Goal: Task Accomplishment & Management: Complete application form

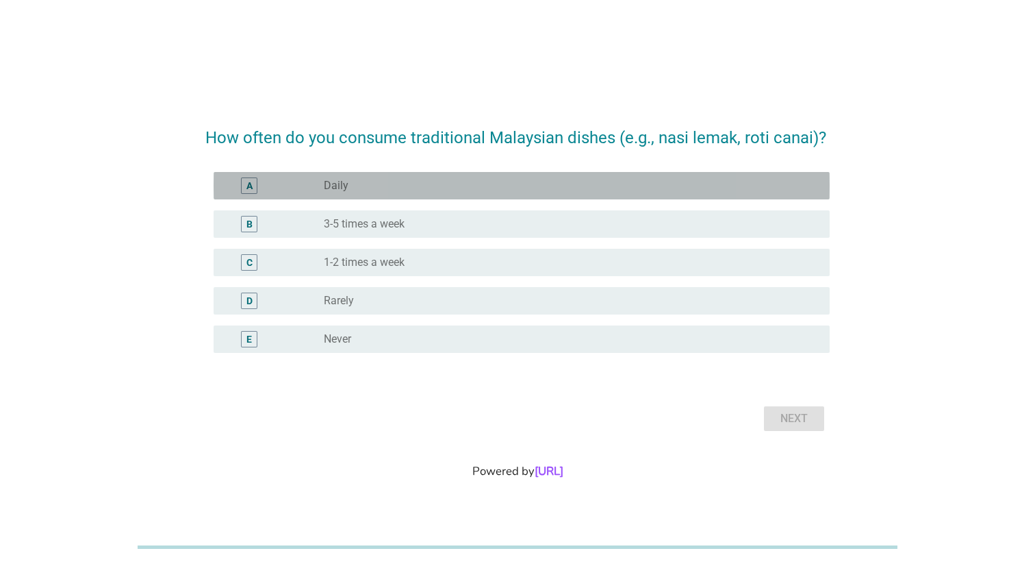
click at [425, 179] on div "radio_button_unchecked Daily" at bounding box center [566, 186] width 484 height 14
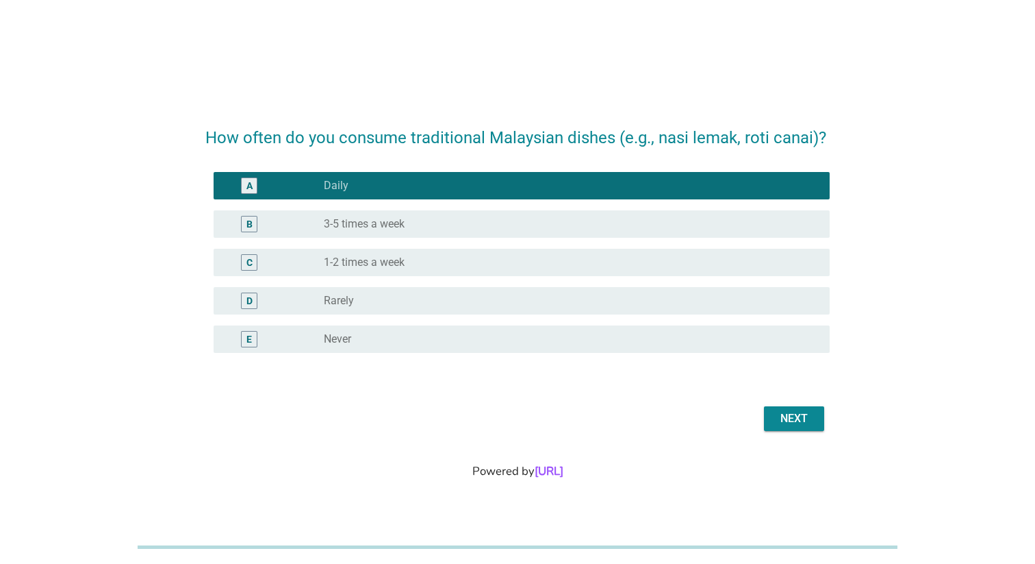
click at [785, 408] on button "Next" at bounding box center [794, 418] width 60 height 25
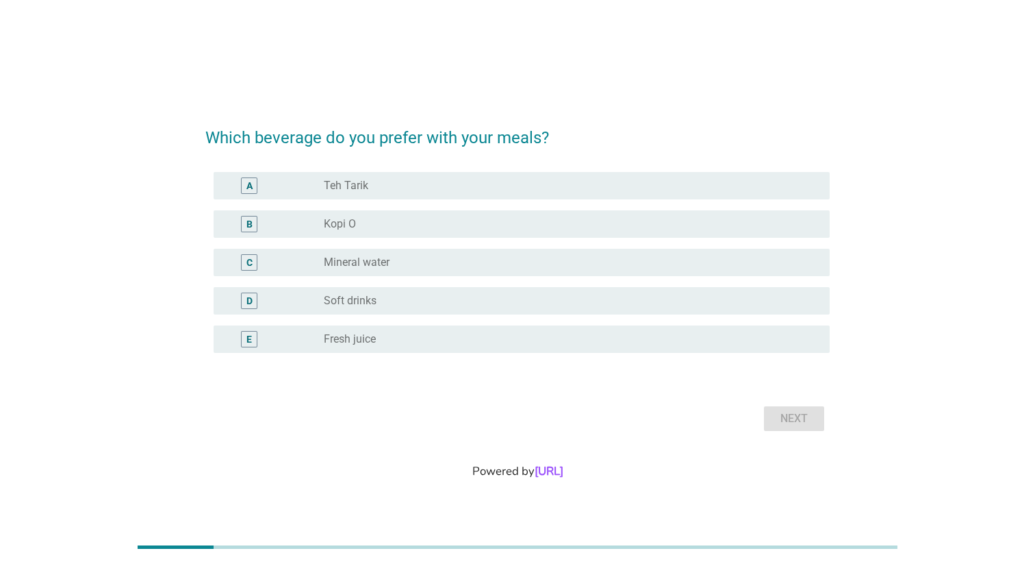
click at [601, 241] on div "B radio_button_unchecked Kopi O" at bounding box center [517, 224] width 624 height 38
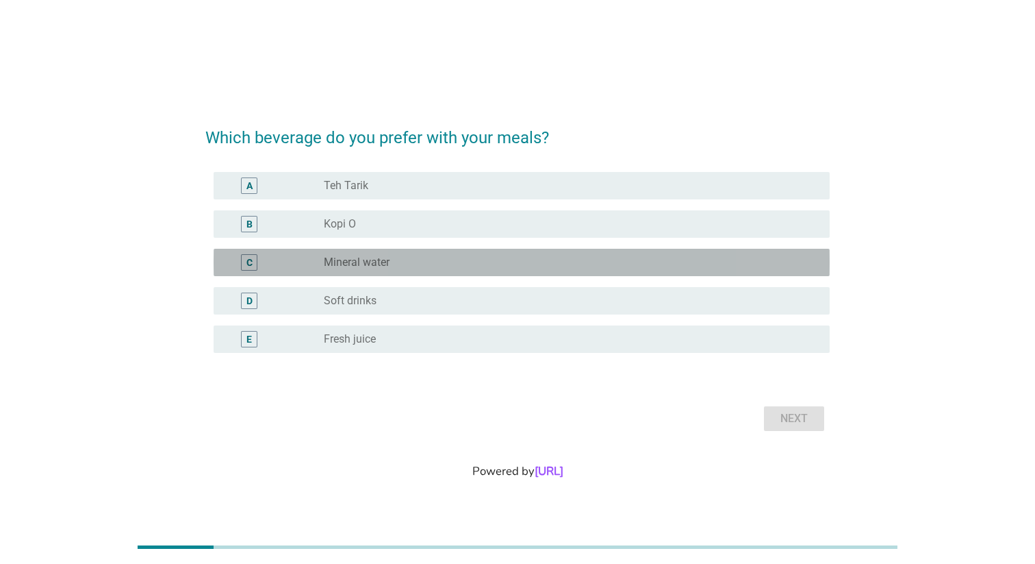
click at [609, 258] on div "radio_button_unchecked Mineral water" at bounding box center [566, 262] width 484 height 14
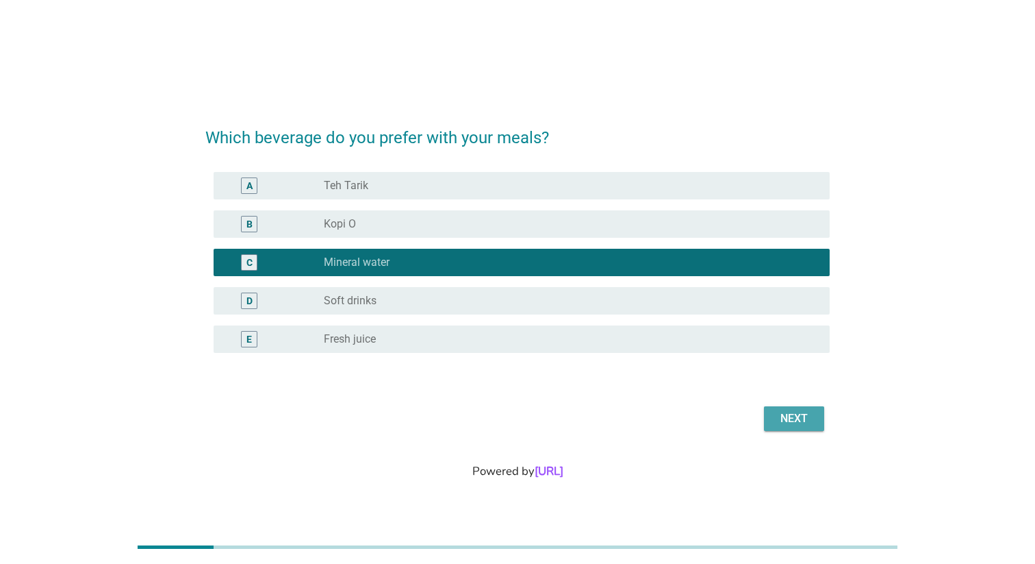
click at [777, 423] on div "Next" at bounding box center [794, 418] width 38 height 16
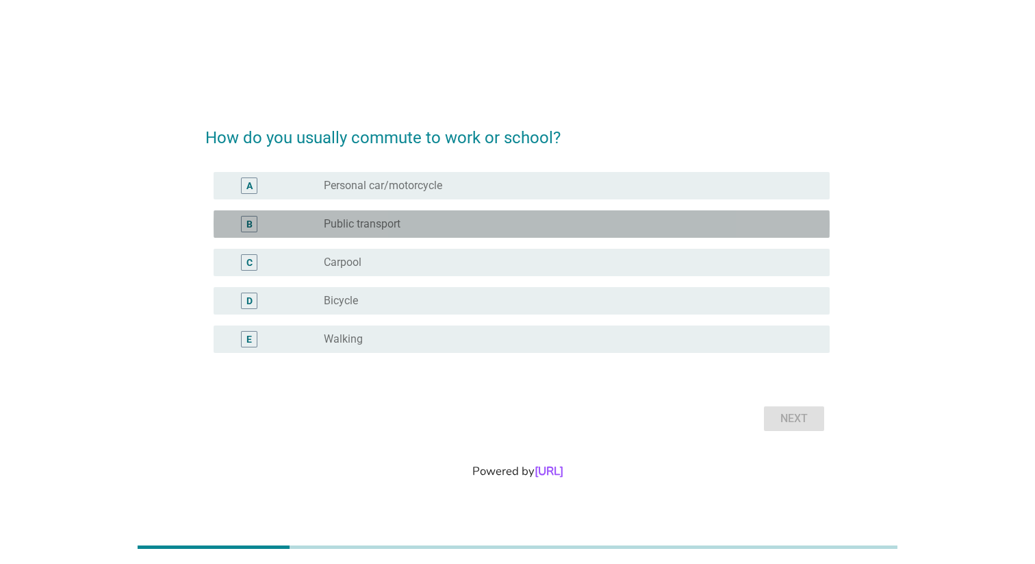
click at [581, 219] on div "radio_button_unchecked Public transport" at bounding box center [566, 224] width 484 height 14
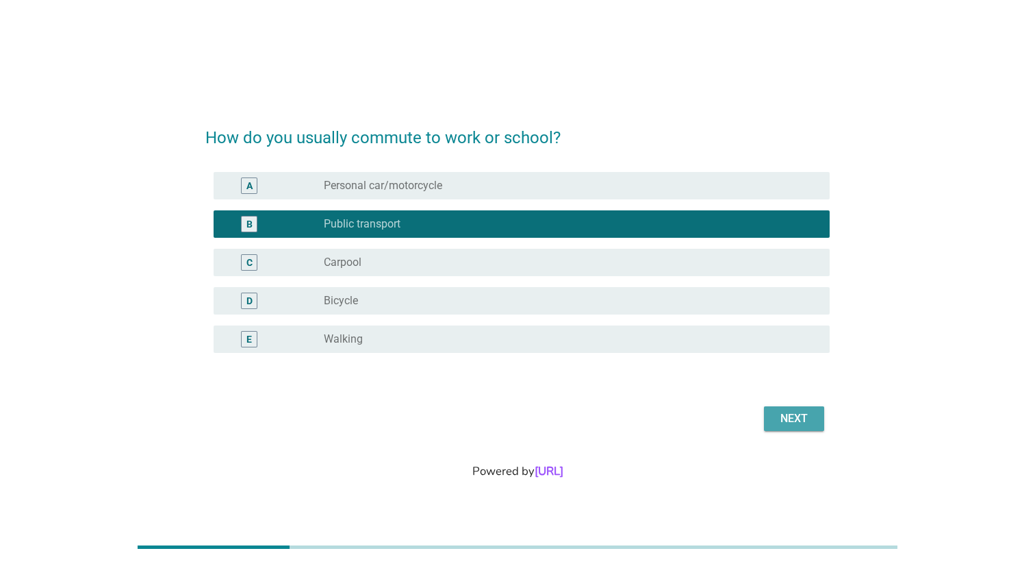
click at [770, 416] on button "Next" at bounding box center [794, 418] width 60 height 25
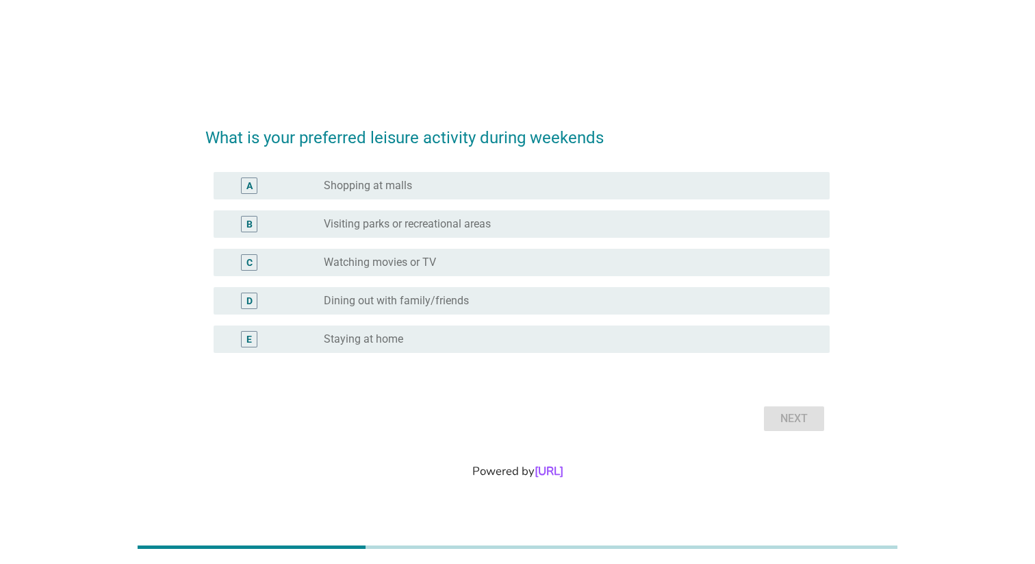
click at [655, 327] on div "E radio_button_unchecked Staying at home" at bounding box center [522, 338] width 616 height 27
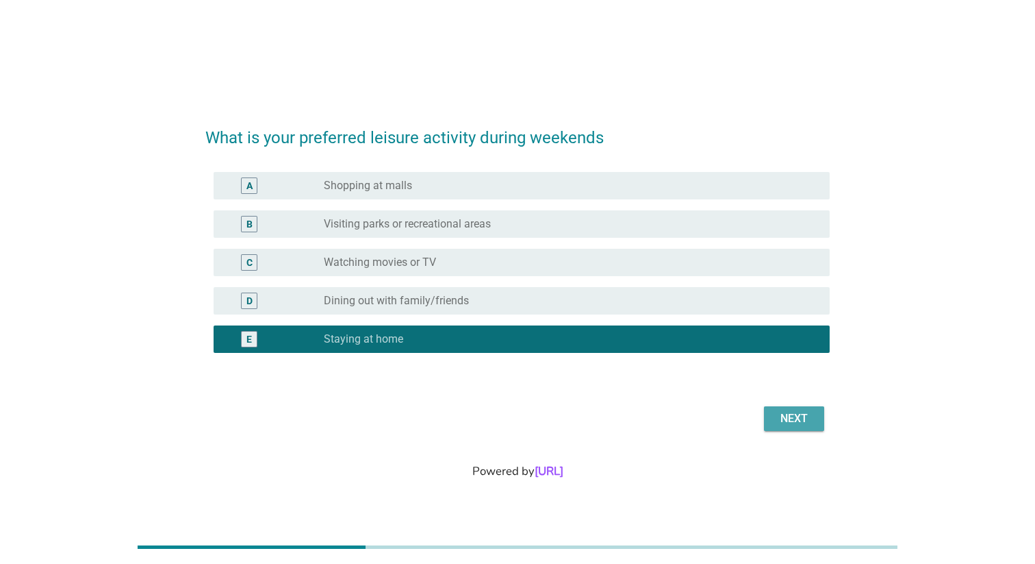
click at [780, 420] on div "Next" at bounding box center [794, 418] width 38 height 16
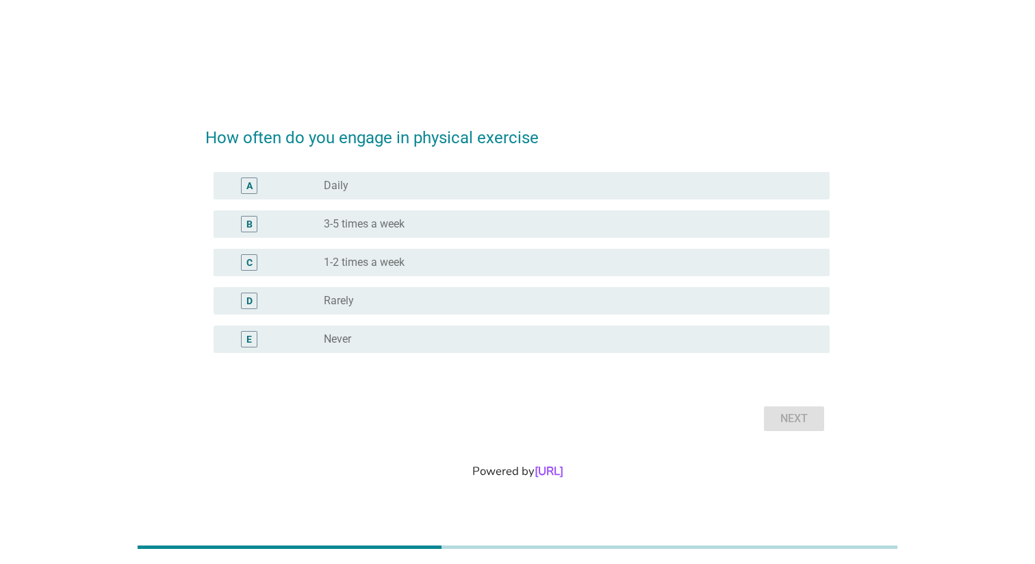
click at [448, 263] on div "radio_button_unchecked 1-2 times a week" at bounding box center [566, 262] width 484 height 14
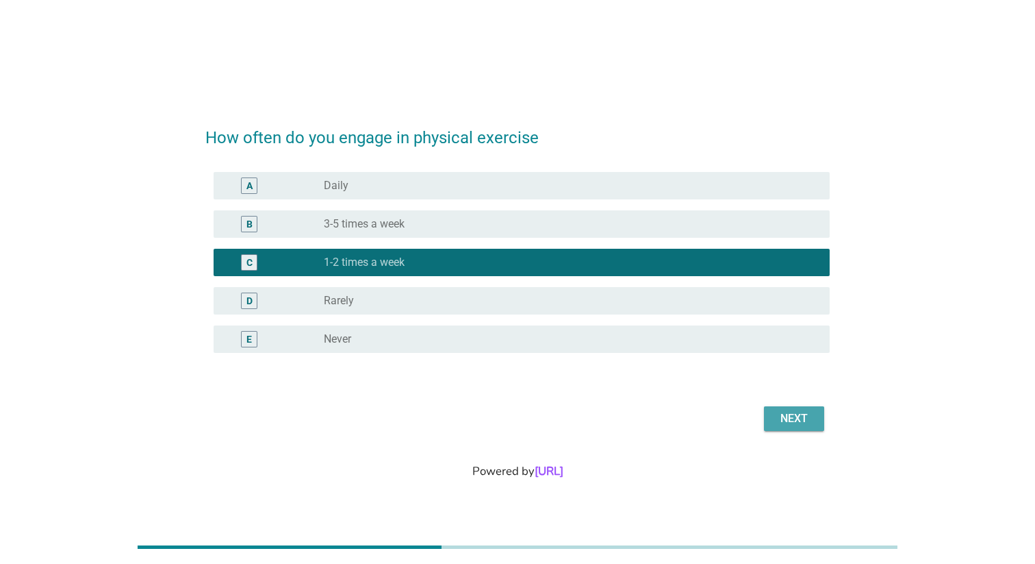
click at [784, 423] on div "Next" at bounding box center [794, 418] width 38 height 16
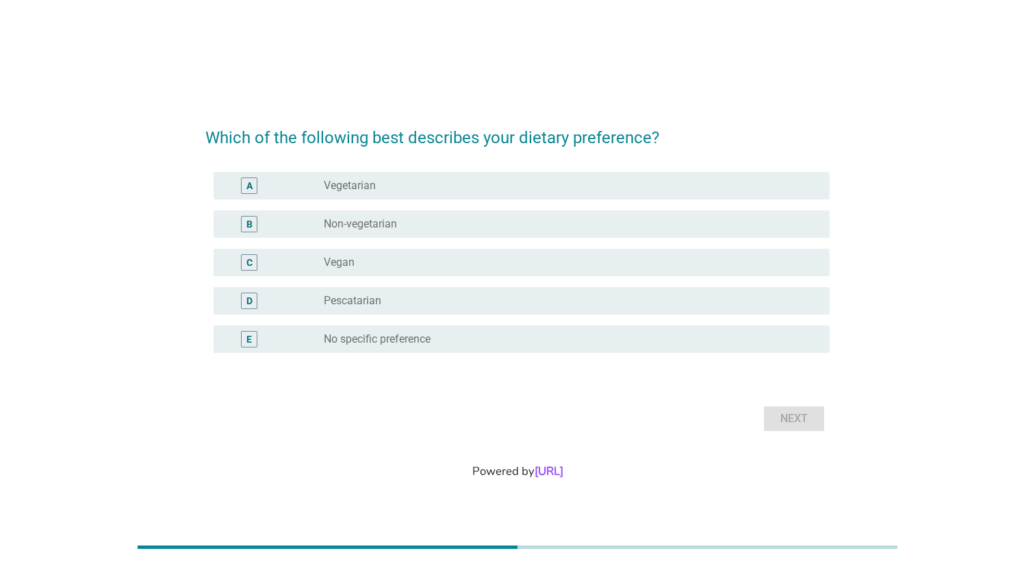
click at [475, 214] on div "B radio_button_unchecked Non-vegetarian" at bounding box center [522, 223] width 616 height 27
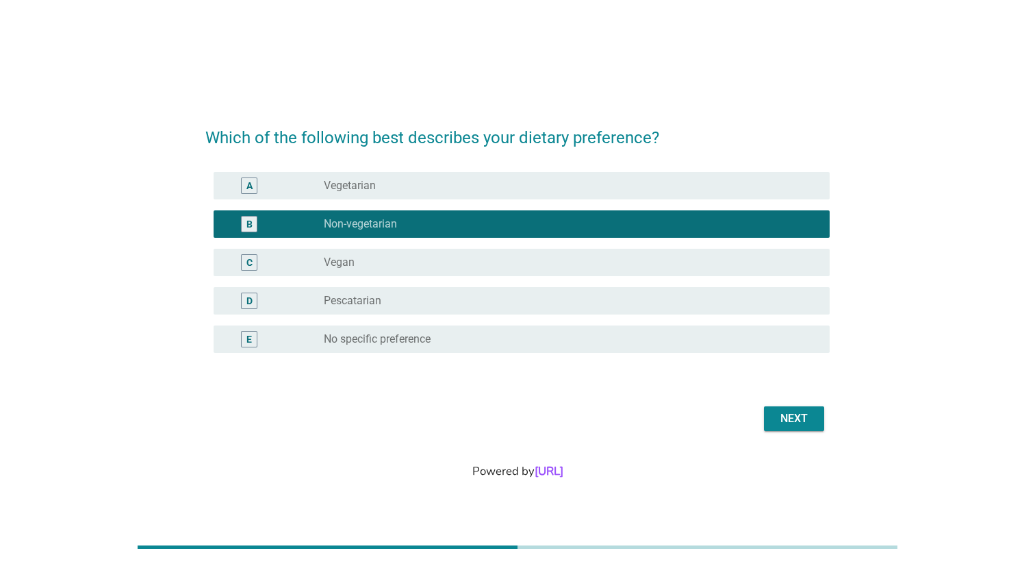
click at [779, 420] on div "Next" at bounding box center [794, 418] width 38 height 16
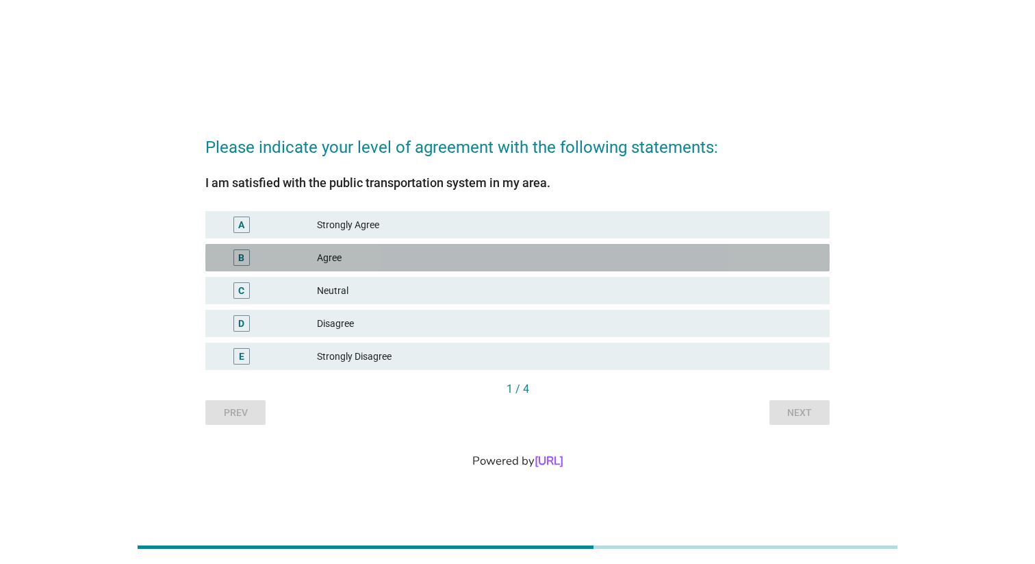
click at [498, 259] on div "Agree" at bounding box center [568, 257] width 502 height 16
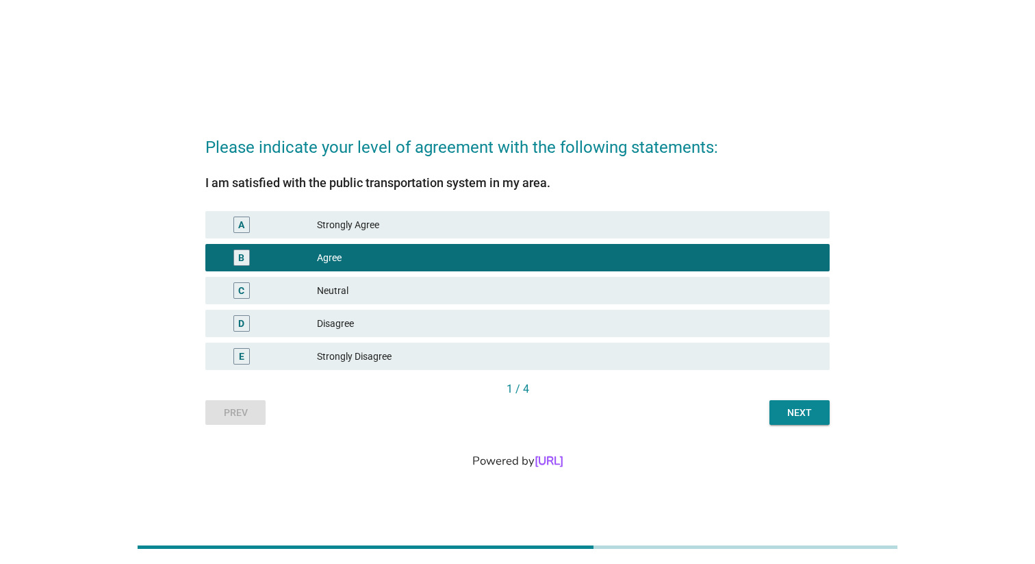
click at [792, 413] on div "Next" at bounding box center [800, 412] width 38 height 14
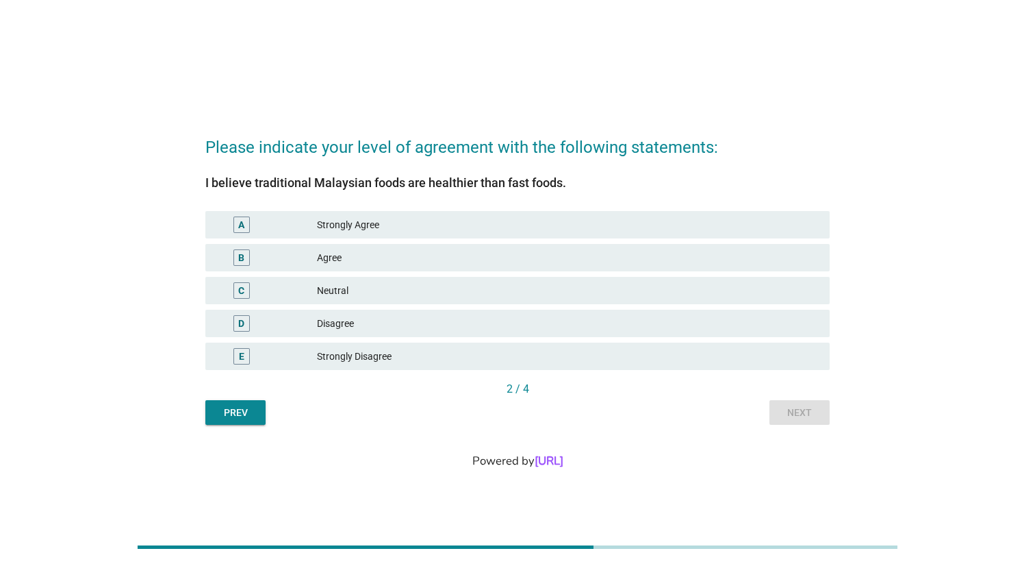
click at [628, 309] on div "D Disagree" at bounding box center [518, 323] width 630 height 33
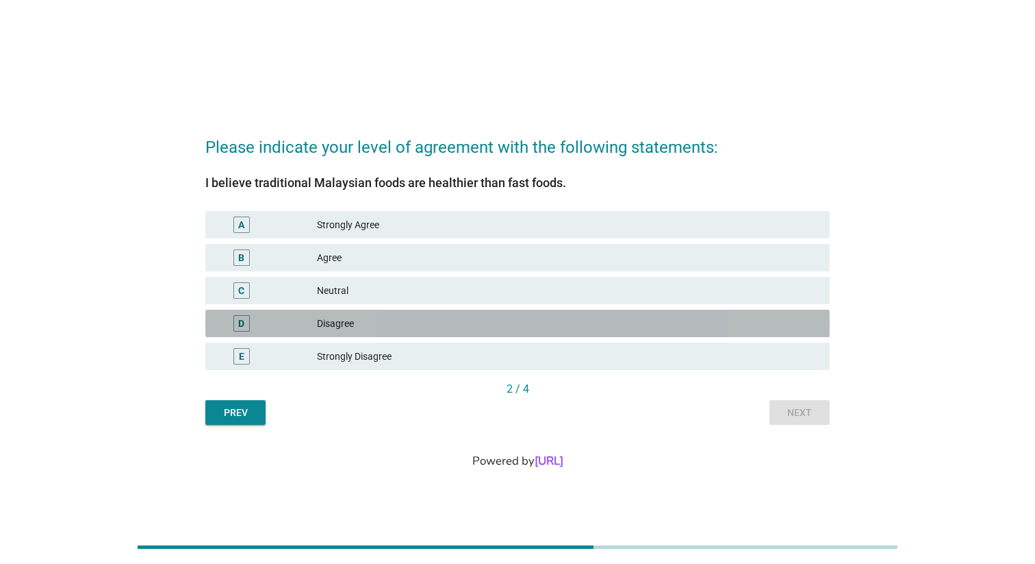
click at [629, 325] on div "Disagree" at bounding box center [568, 323] width 502 height 16
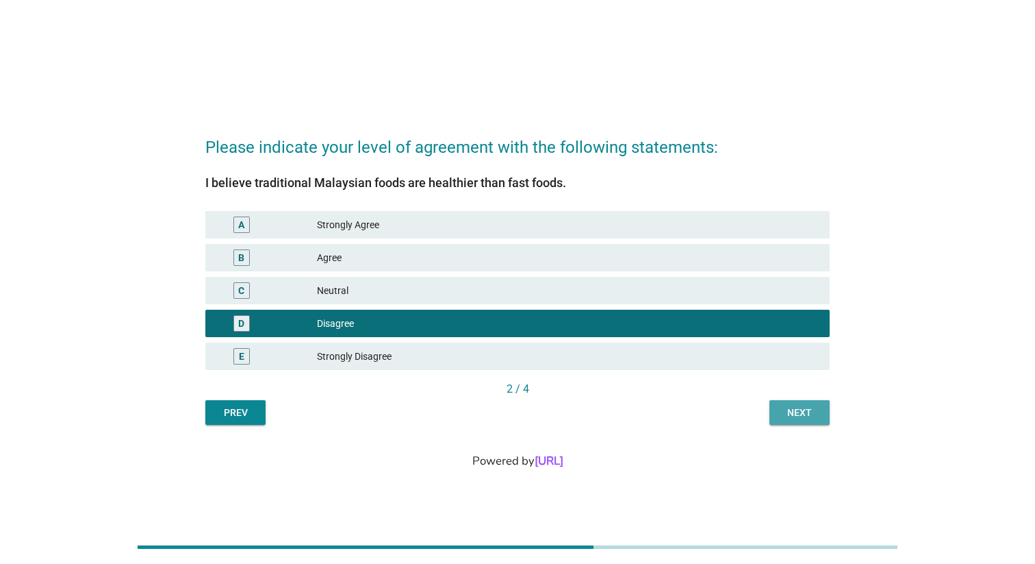
click at [805, 414] on div "Next" at bounding box center [800, 412] width 38 height 14
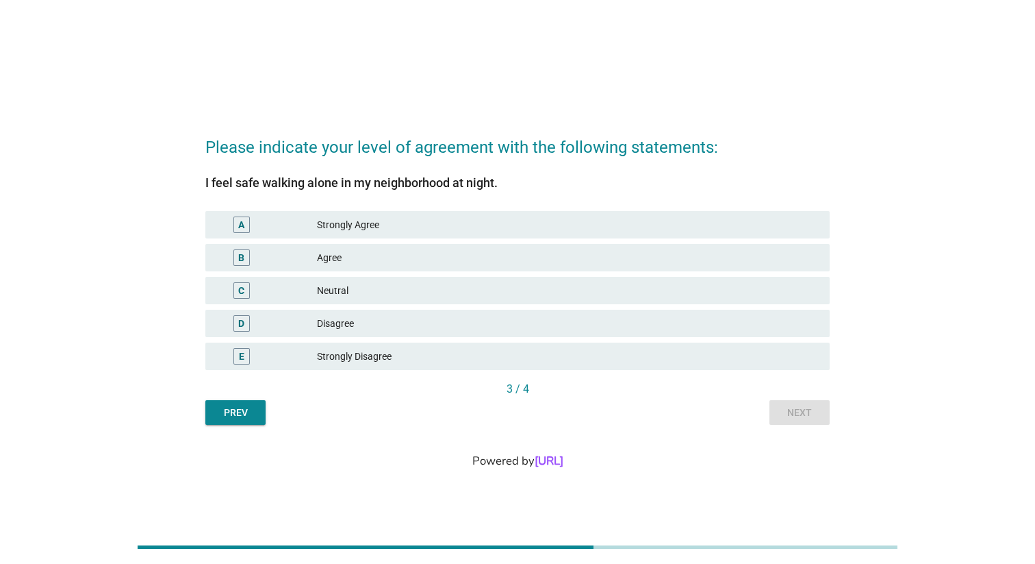
click at [640, 227] on div "Strongly Agree" at bounding box center [568, 224] width 502 height 16
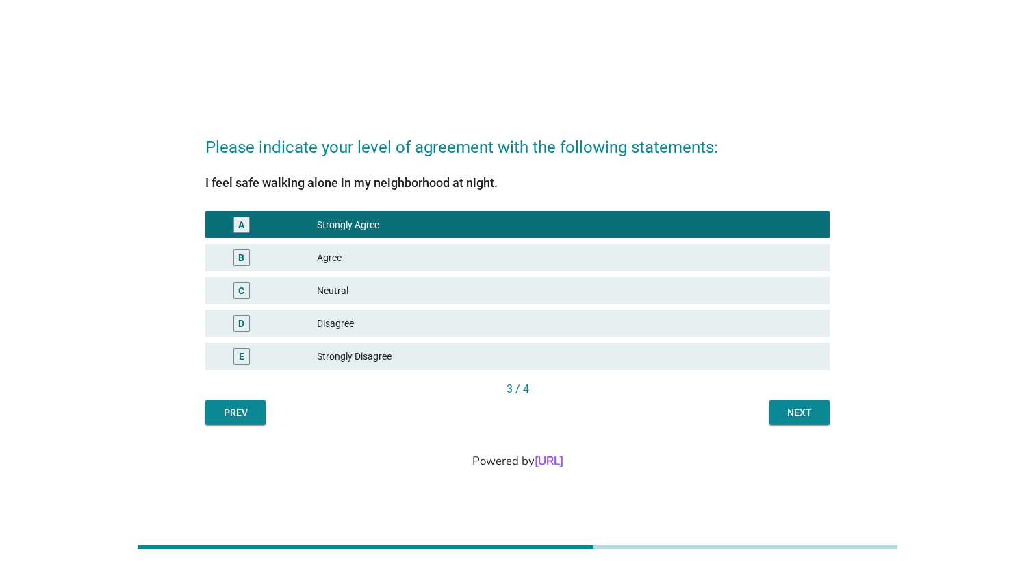
click at [800, 416] on div "Next" at bounding box center [800, 412] width 38 height 14
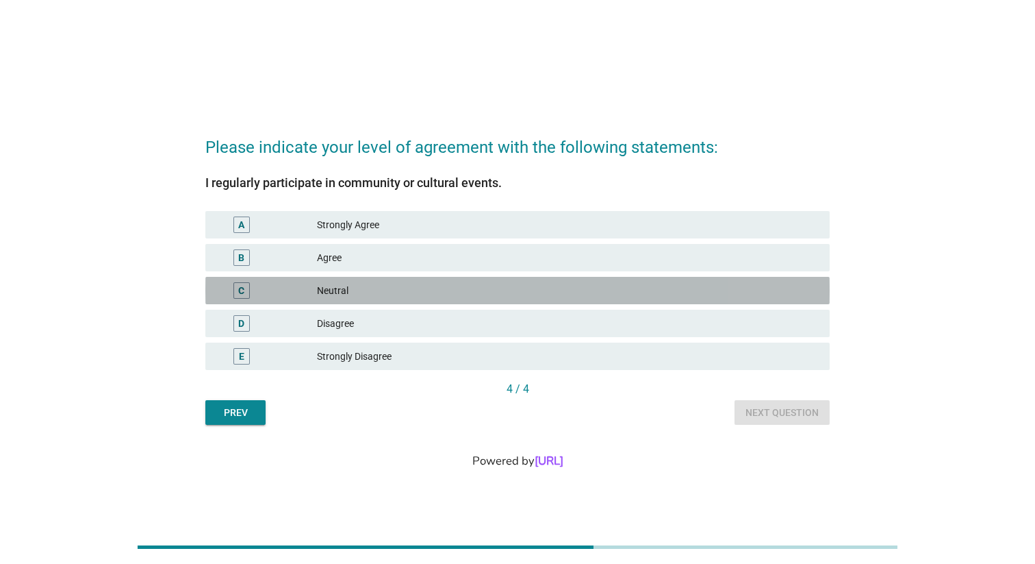
click at [627, 290] on div "Neutral" at bounding box center [568, 290] width 502 height 16
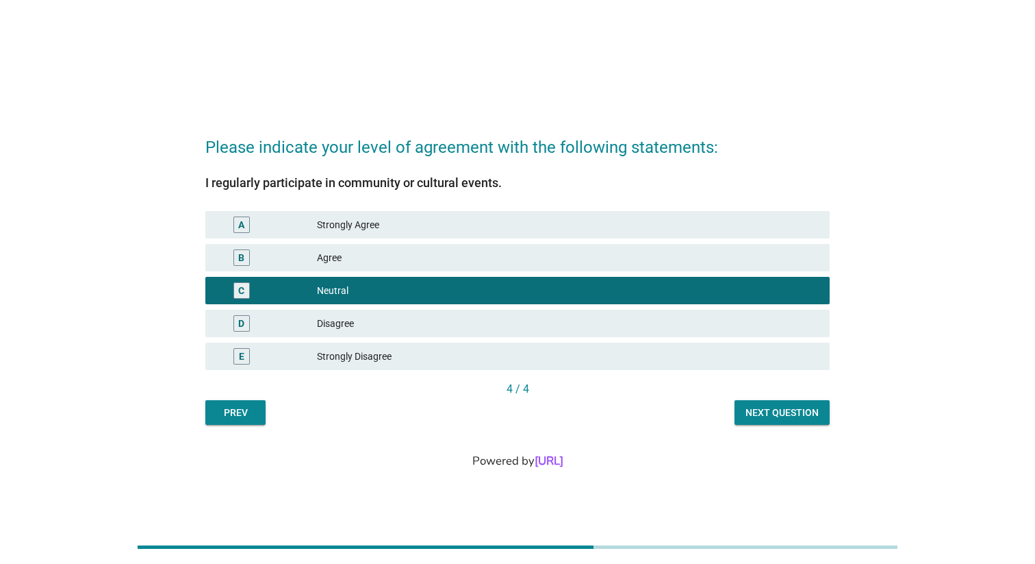
click at [755, 412] on div "Next question" at bounding box center [782, 412] width 73 height 14
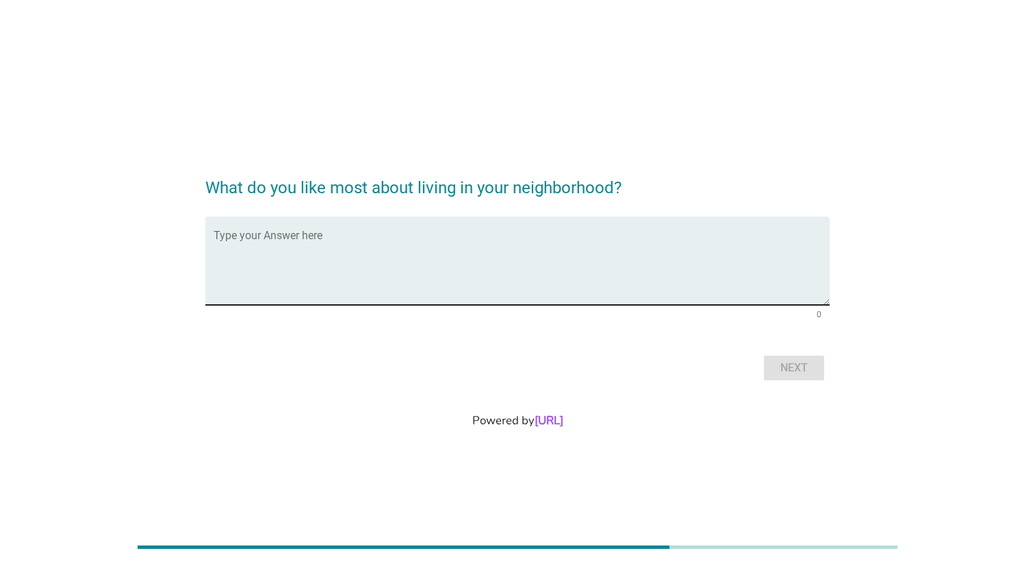
click at [550, 263] on textarea "Type your Answer here" at bounding box center [522, 269] width 616 height 72
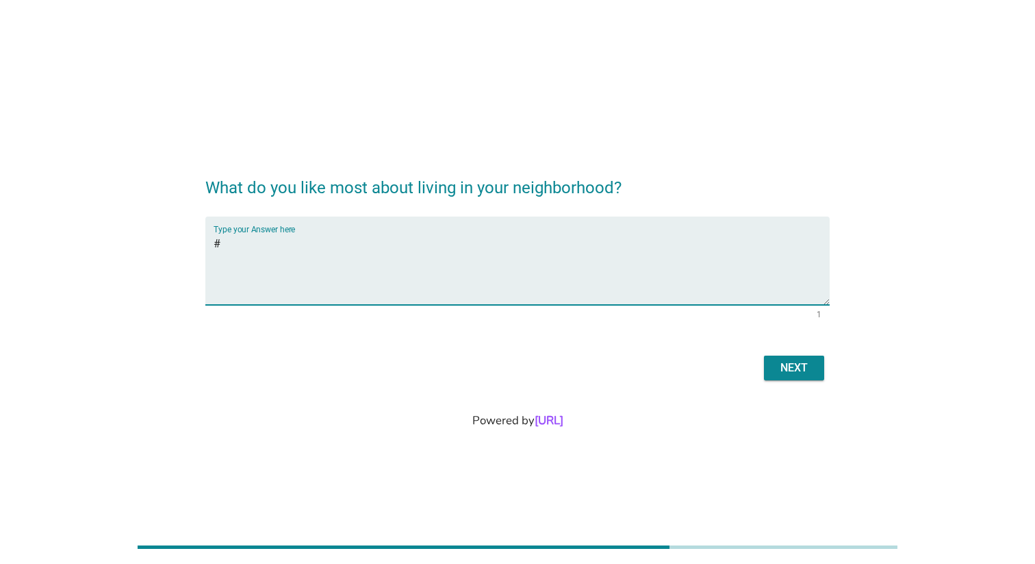
type textarea "#"
click at [779, 366] on div "Next" at bounding box center [794, 367] width 38 height 16
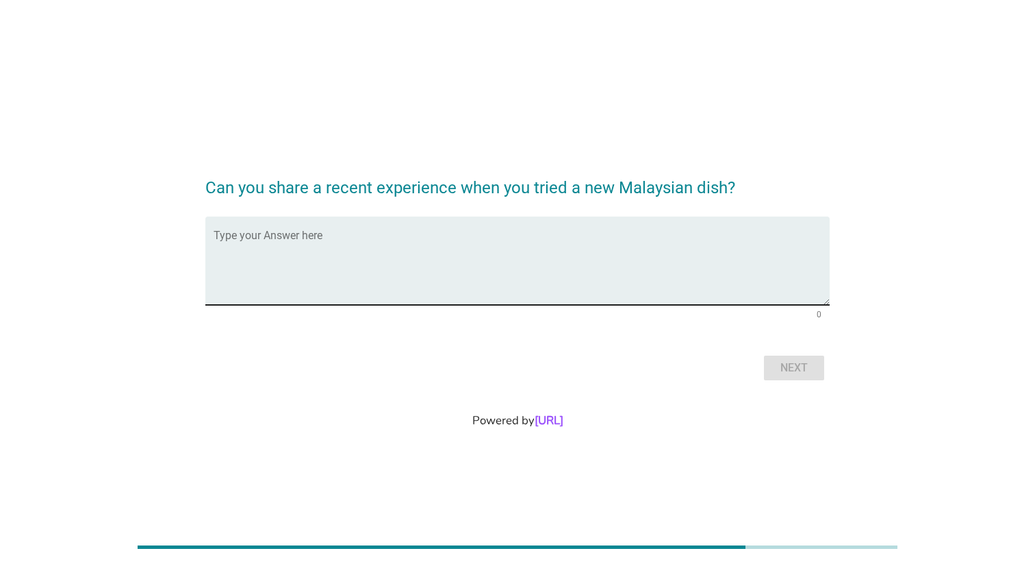
click at [494, 270] on textarea "Type your Answer here" at bounding box center [522, 269] width 616 height 72
paste textarea "อัญประกาศ"
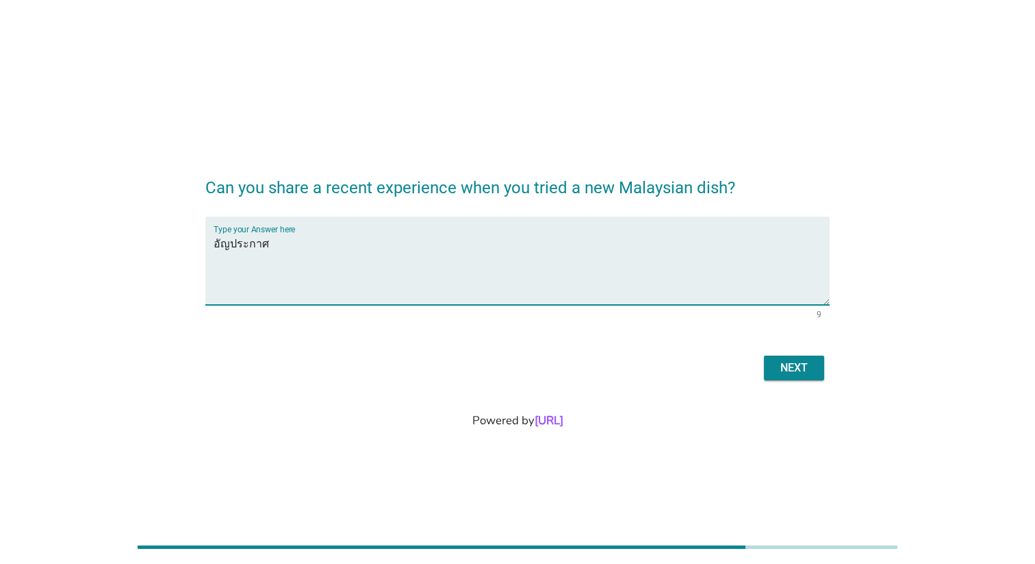
type textarea "อัญประกาศ"
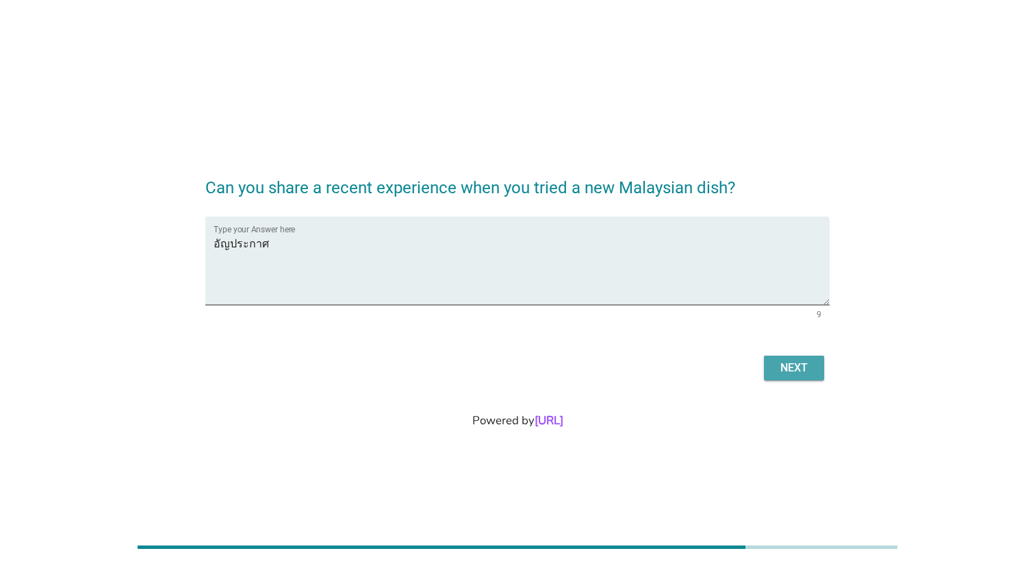
click at [780, 357] on button "Next" at bounding box center [794, 367] width 60 height 25
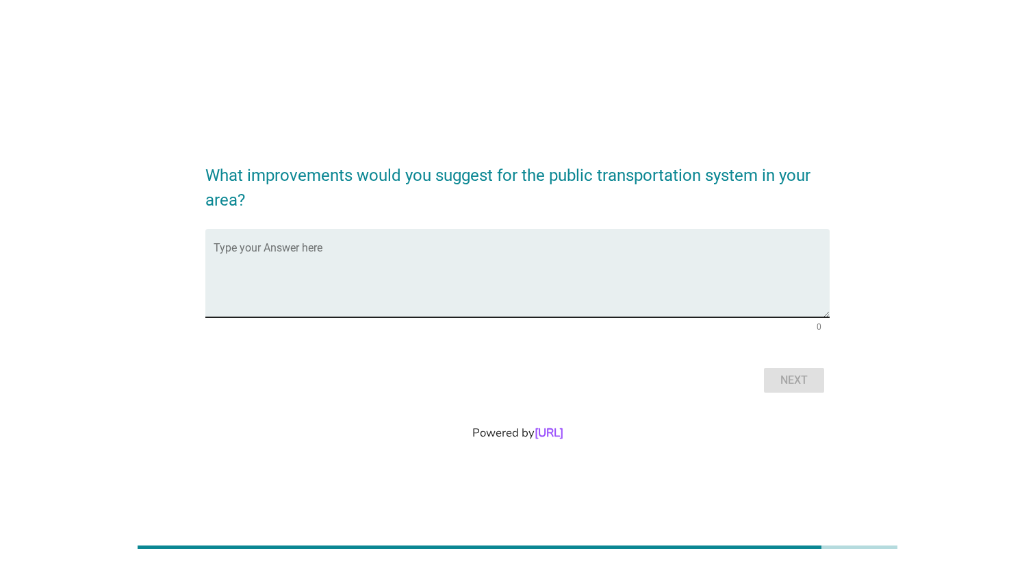
click at [519, 265] on textarea "Type your Answer here" at bounding box center [522, 281] width 616 height 72
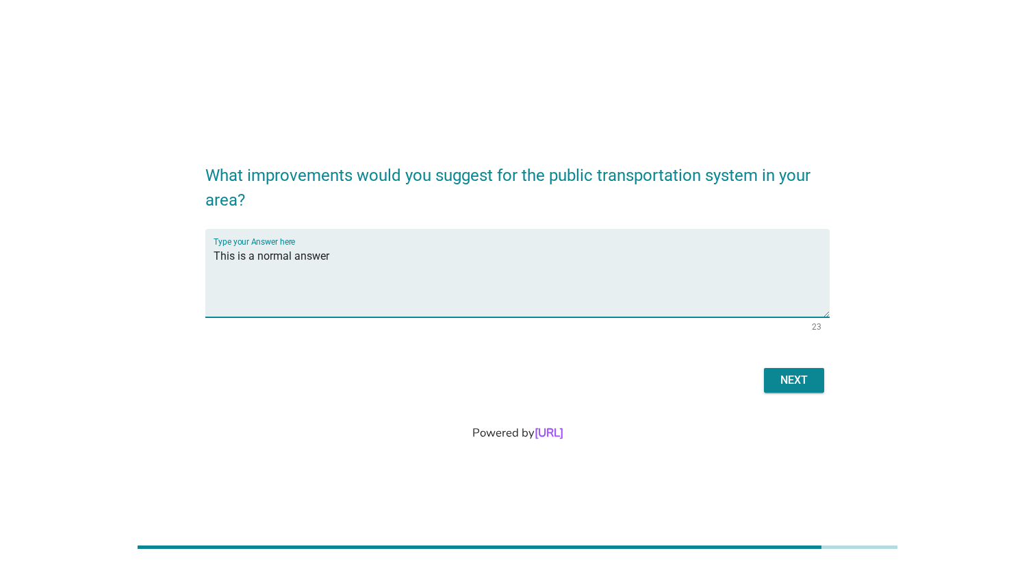
type textarea "This is a normal answer"
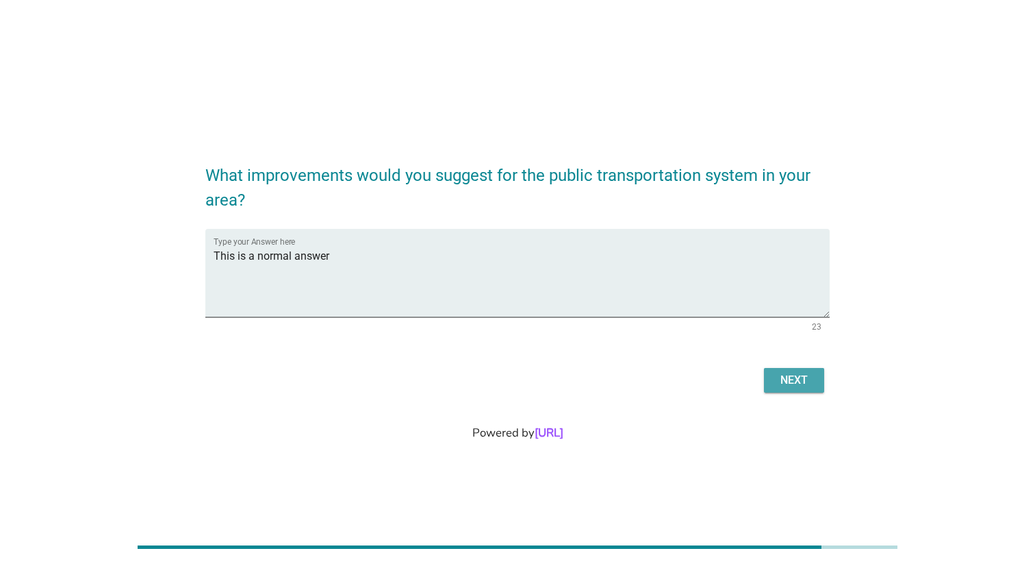
click at [774, 373] on button "Next" at bounding box center [794, 380] width 60 height 25
